Goal: Information Seeking & Learning: Learn about a topic

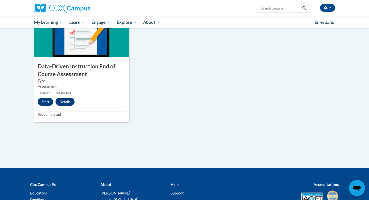
scroll to position [375, 0]
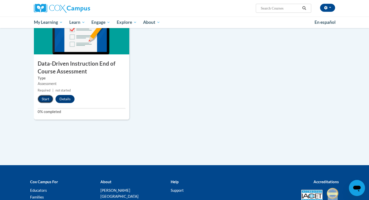
click at [44, 99] on button "Start" at bounding box center [46, 99] width 16 height 8
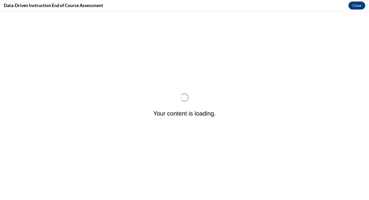
scroll to position [0, 0]
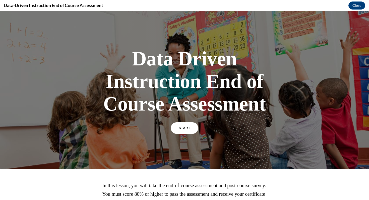
click at [193, 130] on link "START" at bounding box center [184, 128] width 27 height 12
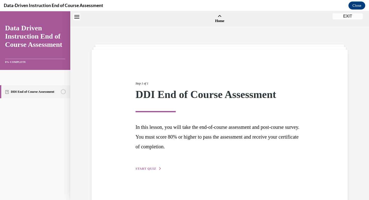
scroll to position [16, 0]
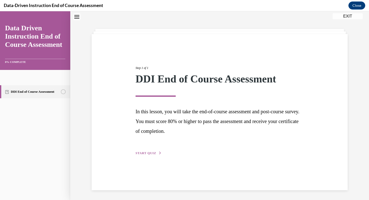
click at [147, 154] on span "START QUIZ" at bounding box center [146, 154] width 21 height 4
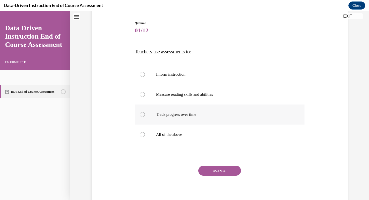
scroll to position [57, 0]
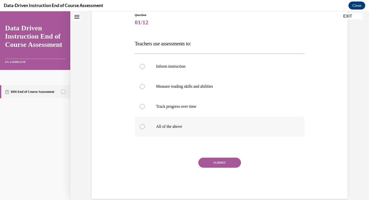
click at [157, 124] on p "All of the above" at bounding box center [224, 126] width 136 height 5
click at [145, 124] on input "All of the above" at bounding box center [142, 126] width 5 height 5
radio input "true"
click at [219, 161] on button "SUBMIT" at bounding box center [219, 163] width 43 height 10
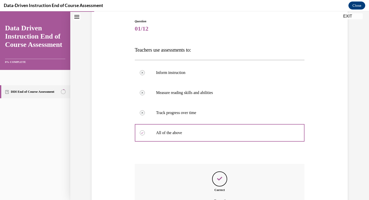
scroll to position [106, 0]
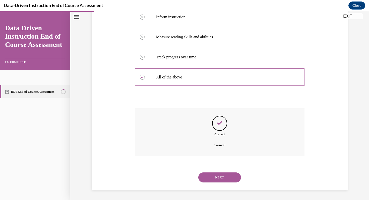
click at [227, 179] on button "NEXT" at bounding box center [219, 178] width 43 height 10
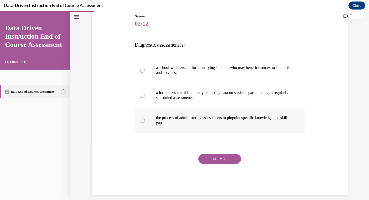
click at [144, 120] on div at bounding box center [142, 120] width 5 height 5
click at [144, 120] on input "the process of administering assessments to pinpoint specific knowledge and ski…" at bounding box center [142, 120] width 5 height 5
radio input "true"
click at [142, 96] on div at bounding box center [142, 95] width 5 height 5
click at [142, 96] on input "a formal system of frequently collecting data on students participating in regu…" at bounding box center [142, 95] width 5 height 5
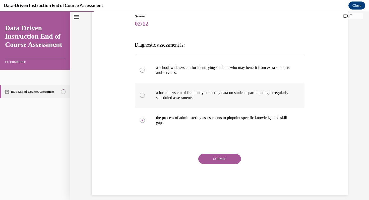
radio input "true"
click at [143, 71] on div at bounding box center [142, 70] width 5 height 5
click at [143, 71] on input "a school-wide system for identifying students who may benefit from extra suppor…" at bounding box center [142, 70] width 5 height 5
radio input "true"
click at [158, 145] on div at bounding box center [220, 144] width 170 height 6
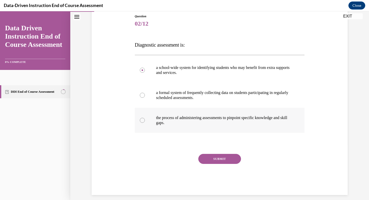
click at [175, 121] on p "the process of administering assessments to pinpoint specific knowledge and ski…" at bounding box center [224, 120] width 136 height 10
click at [145, 121] on input "the process of administering assessments to pinpoint specific knowledge and ski…" at bounding box center [142, 120] width 5 height 5
radio input "true"
click at [216, 156] on button "SUBMIT" at bounding box center [219, 159] width 43 height 10
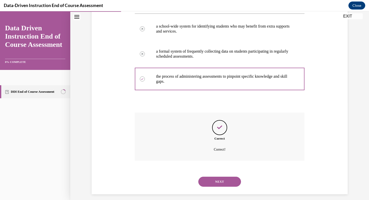
scroll to position [101, 0]
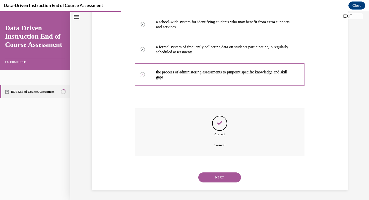
click at [230, 177] on button "NEXT" at bounding box center [219, 178] width 43 height 10
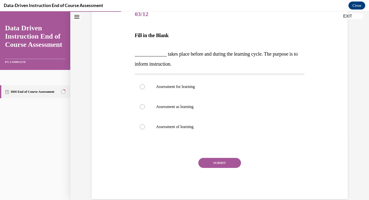
scroll to position [73, 0]
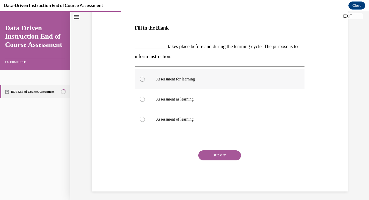
click at [205, 81] on p "Assessment for learning" at bounding box center [224, 79] width 136 height 5
click at [145, 81] on input "Assessment for learning" at bounding box center [142, 79] width 5 height 5
radio input "true"
click at [230, 158] on button "SUBMIT" at bounding box center [219, 156] width 43 height 10
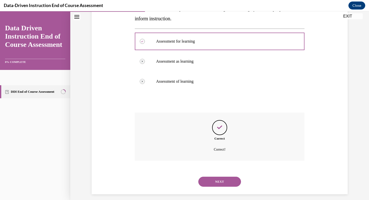
scroll to position [115, 0]
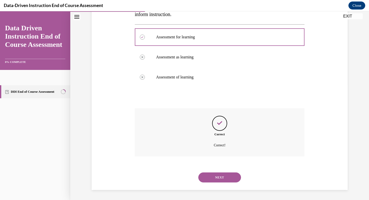
click at [231, 180] on button "NEXT" at bounding box center [219, 178] width 43 height 10
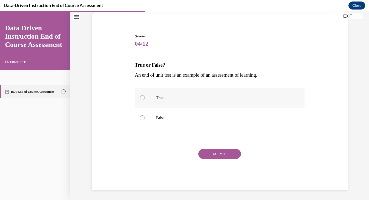
click at [201, 99] on p "True" at bounding box center [224, 97] width 136 height 5
click at [145, 99] on input "True" at bounding box center [142, 97] width 5 height 5
radio input "true"
click at [227, 152] on button "SUBMIT" at bounding box center [219, 154] width 43 height 10
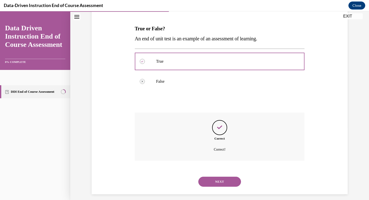
scroll to position [76, 0]
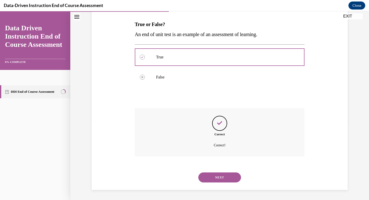
click at [232, 174] on button "NEXT" at bounding box center [219, 178] width 43 height 10
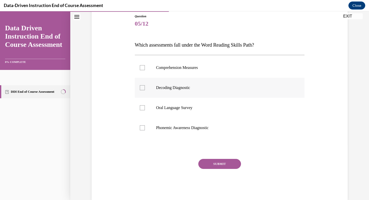
click at [184, 88] on p "Decoding Diagnostic" at bounding box center [224, 87] width 136 height 5
click at [145, 88] on input "Decoding Diagnostic" at bounding box center [142, 87] width 5 height 5
checkbox input "true"
click at [229, 166] on button "SUBMIT" at bounding box center [219, 164] width 43 height 10
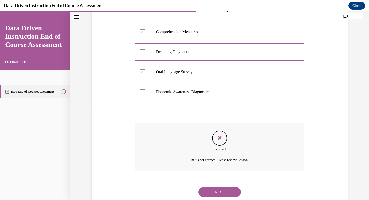
scroll to position [106, 0]
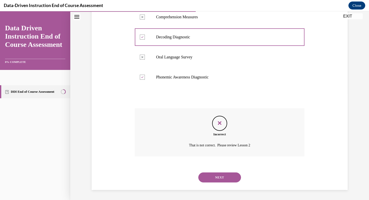
click at [231, 178] on button "NEXT" at bounding box center [219, 178] width 43 height 10
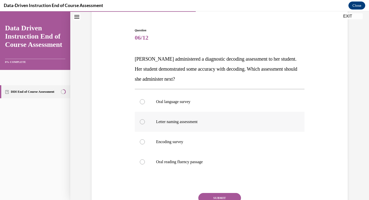
scroll to position [43, 0]
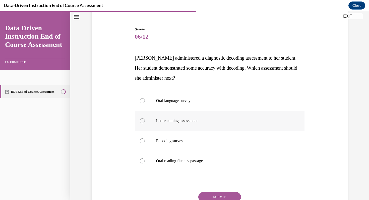
click at [236, 121] on p "Letter naming assessment" at bounding box center [224, 120] width 136 height 5
click at [145, 121] on input "Letter naming assessment" at bounding box center [142, 120] width 5 height 5
radio input "true"
click at [234, 197] on button "SUBMIT" at bounding box center [219, 197] width 43 height 10
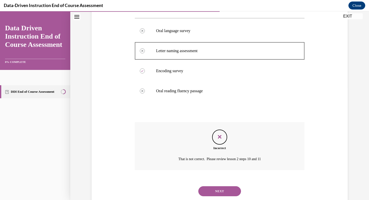
scroll to position [127, 0]
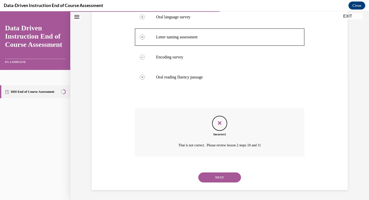
click at [235, 177] on button "NEXT" at bounding box center [219, 178] width 43 height 10
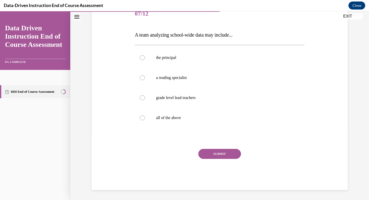
scroll to position [56, 0]
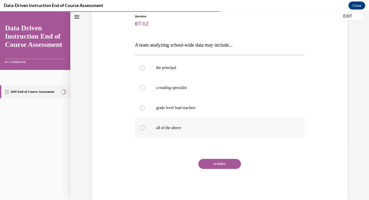
click at [182, 132] on label "all of the above" at bounding box center [220, 128] width 170 height 20
click at [145, 131] on input "all of the above" at bounding box center [142, 128] width 5 height 5
radio input "true"
click at [216, 165] on button "SUBMIT" at bounding box center [219, 164] width 43 height 10
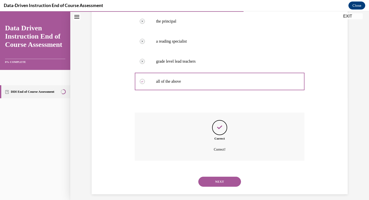
scroll to position [106, 0]
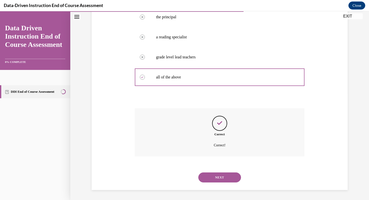
click at [228, 179] on button "NEXT" at bounding box center [219, 178] width 43 height 10
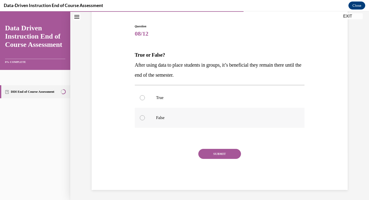
click at [174, 121] on label "False" at bounding box center [220, 118] width 170 height 20
click at [145, 120] on input "False" at bounding box center [142, 117] width 5 height 5
radio input "true"
click at [218, 154] on button "SUBMIT" at bounding box center [219, 154] width 43 height 10
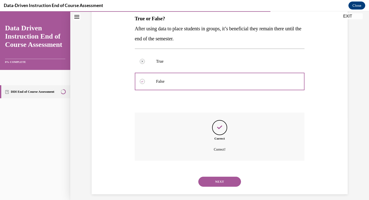
scroll to position [86, 0]
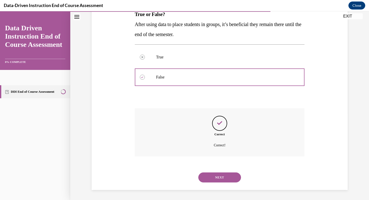
click at [234, 176] on button "NEXT" at bounding box center [219, 178] width 43 height 10
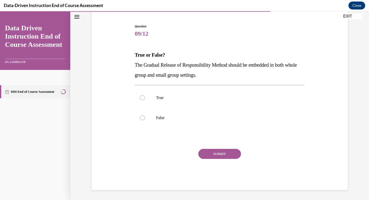
scroll to position [46, 0]
click at [199, 100] on label "True" at bounding box center [220, 98] width 170 height 20
click at [145, 100] on input "True" at bounding box center [142, 97] width 5 height 5
radio input "true"
click at [218, 153] on button "SUBMIT" at bounding box center [219, 154] width 43 height 10
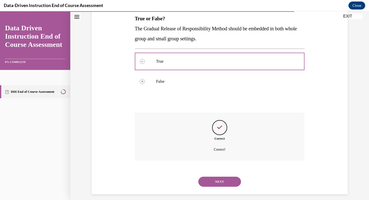
scroll to position [86, 0]
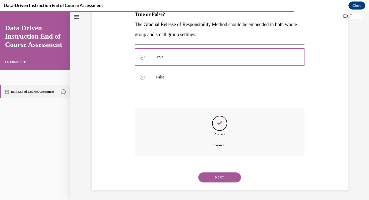
click at [235, 179] on button "NEXT" at bounding box center [219, 178] width 43 height 10
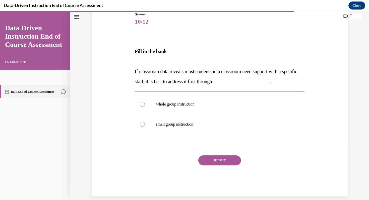
scroll to position [64, 0]
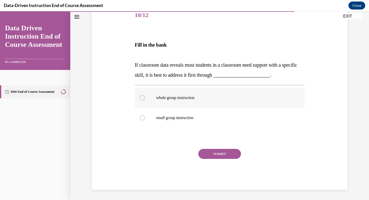
click at [195, 100] on p "whole group instruction" at bounding box center [224, 97] width 136 height 5
click at [145, 100] on input "whole group instruction" at bounding box center [142, 97] width 5 height 5
radio input "true"
click at [223, 155] on button "SUBMIT" at bounding box center [219, 154] width 43 height 10
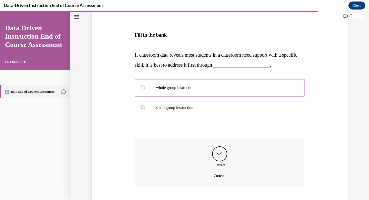
scroll to position [105, 0]
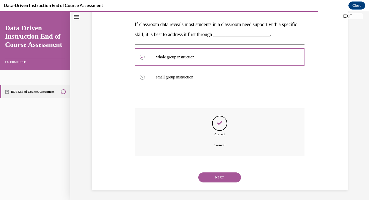
click at [224, 176] on button "NEXT" at bounding box center [219, 178] width 43 height 10
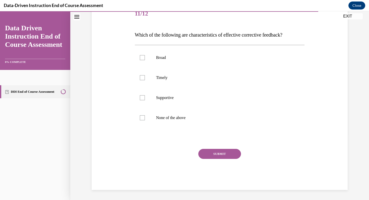
scroll to position [56, 0]
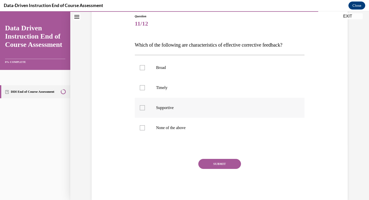
click at [185, 108] on p "Supportive" at bounding box center [224, 107] width 136 height 5
click at [145, 108] on input "Supportive" at bounding box center [142, 107] width 5 height 5
checkbox input "true"
click at [183, 88] on p "Timely" at bounding box center [224, 87] width 136 height 5
click at [145, 88] on input "Timely" at bounding box center [142, 87] width 5 height 5
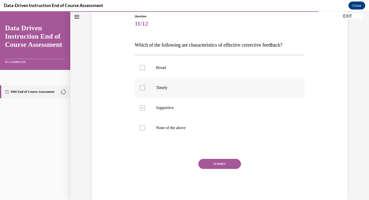
checkbox input "true"
click at [222, 164] on button "SUBMIT" at bounding box center [219, 164] width 43 height 10
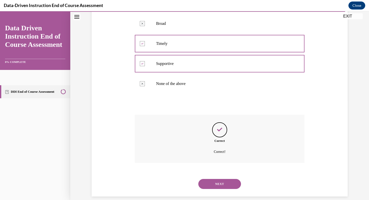
scroll to position [106, 0]
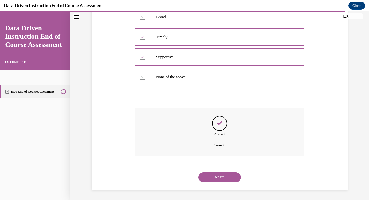
click at [227, 175] on button "NEXT" at bounding box center [219, 178] width 43 height 10
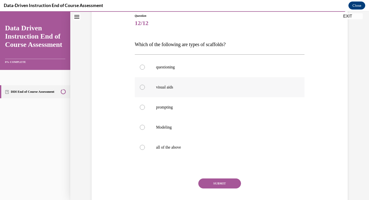
scroll to position [58, 0]
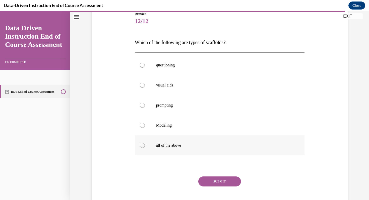
click at [197, 148] on p "all of the above" at bounding box center [224, 145] width 136 height 5
click at [145, 148] on input "all of the above" at bounding box center [142, 145] width 5 height 5
radio input "true"
click at [222, 182] on button "SUBMIT" at bounding box center [219, 182] width 43 height 10
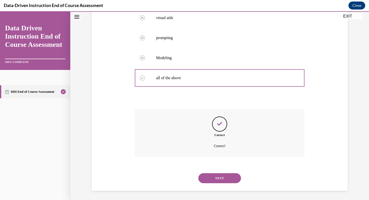
scroll to position [127, 0]
click at [233, 178] on button "NEXT" at bounding box center [219, 178] width 43 height 10
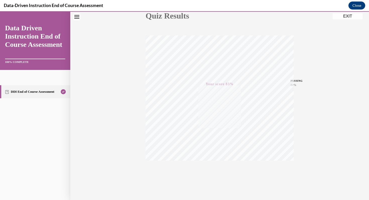
scroll to position [68, 0]
click at [342, 17] on button "EXIT" at bounding box center [348, 16] width 30 height 6
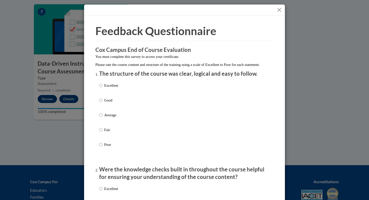
click at [110, 88] on p "Excellent" at bounding box center [111, 86] width 14 height 6
click at [102, 88] on input "Excellent" at bounding box center [100, 86] width 3 height 6
radio input "true"
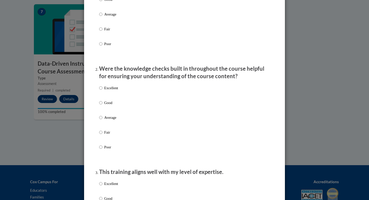
scroll to position [105, 0]
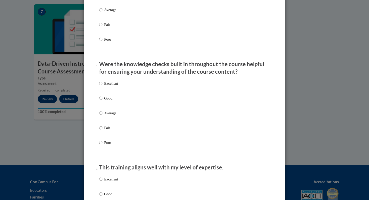
click at [108, 86] on p "Excellent" at bounding box center [111, 84] width 14 height 6
click at [102, 86] on input "Excellent" at bounding box center [100, 84] width 3 height 6
radio input "true"
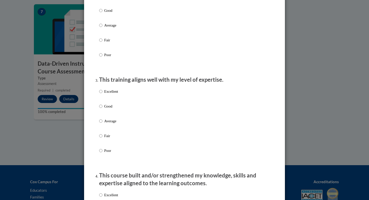
scroll to position [195, 0]
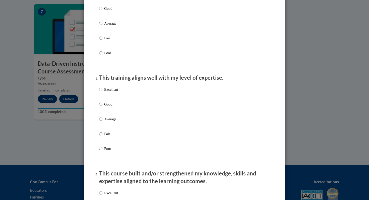
click at [111, 107] on p "Good" at bounding box center [111, 105] width 14 height 6
click at [102, 107] on input "Good" at bounding box center [100, 105] width 3 height 6
radio input "true"
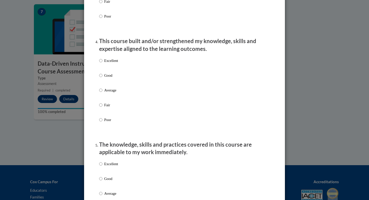
scroll to position [330, 0]
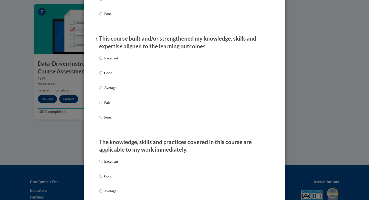
click at [112, 61] on p "Excellent" at bounding box center [111, 58] width 14 height 6
click at [102, 61] on input "Excellent" at bounding box center [100, 58] width 3 height 6
radio input "true"
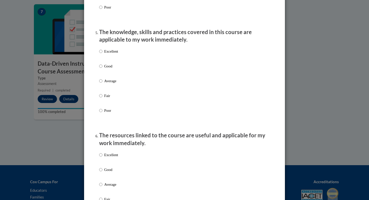
scroll to position [454, 0]
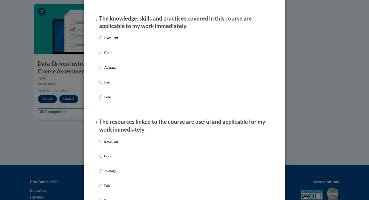
click at [111, 41] on p "Excellent" at bounding box center [111, 38] width 14 height 6
click at [102, 41] on input "Excellent" at bounding box center [100, 38] width 3 height 6
radio input "true"
click at [117, 144] on p "Excellent" at bounding box center [111, 142] width 14 height 6
click at [102, 144] on input "Excellent" at bounding box center [100, 142] width 3 height 6
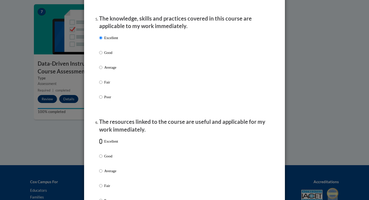
radio input "true"
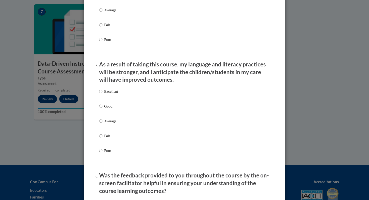
scroll to position [616, 0]
click at [114, 94] on p "Excellent" at bounding box center [111, 91] width 14 height 6
click at [102, 94] on input "Excellent" at bounding box center [100, 91] width 3 height 6
radio input "true"
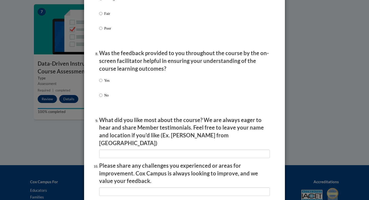
scroll to position [739, 0]
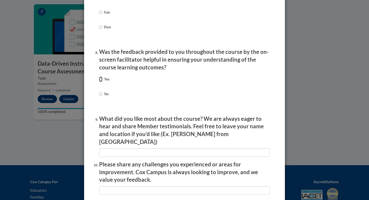
click at [101, 82] on input "Yes" at bounding box center [100, 80] width 3 height 6
radio input "true"
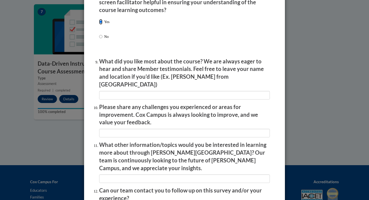
scroll to position [797, 0]
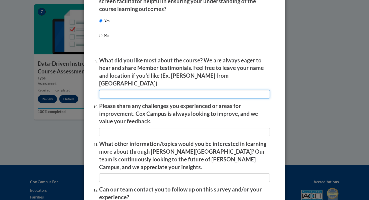
click at [182, 90] on input "textbox" at bounding box center [184, 94] width 171 height 9
type input "NA"
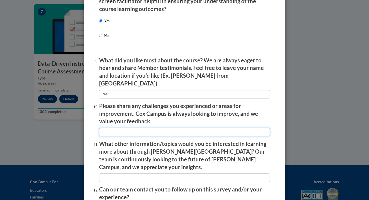
click at [189, 128] on input "textbox" at bounding box center [184, 132] width 171 height 9
type input "NA"
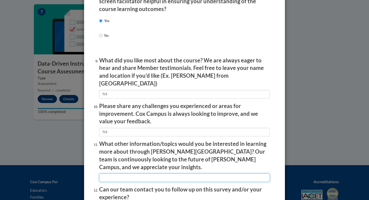
click at [193, 174] on input "textbox" at bounding box center [184, 178] width 171 height 9
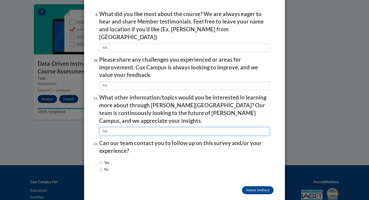
type input "NA"
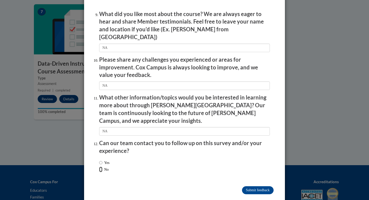
click at [100, 167] on input "No" at bounding box center [100, 170] width 3 height 6
radio input "true"
click at [262, 187] on input "Submit feedback" at bounding box center [258, 191] width 32 height 8
